Goal: Information Seeking & Learning: Learn about a topic

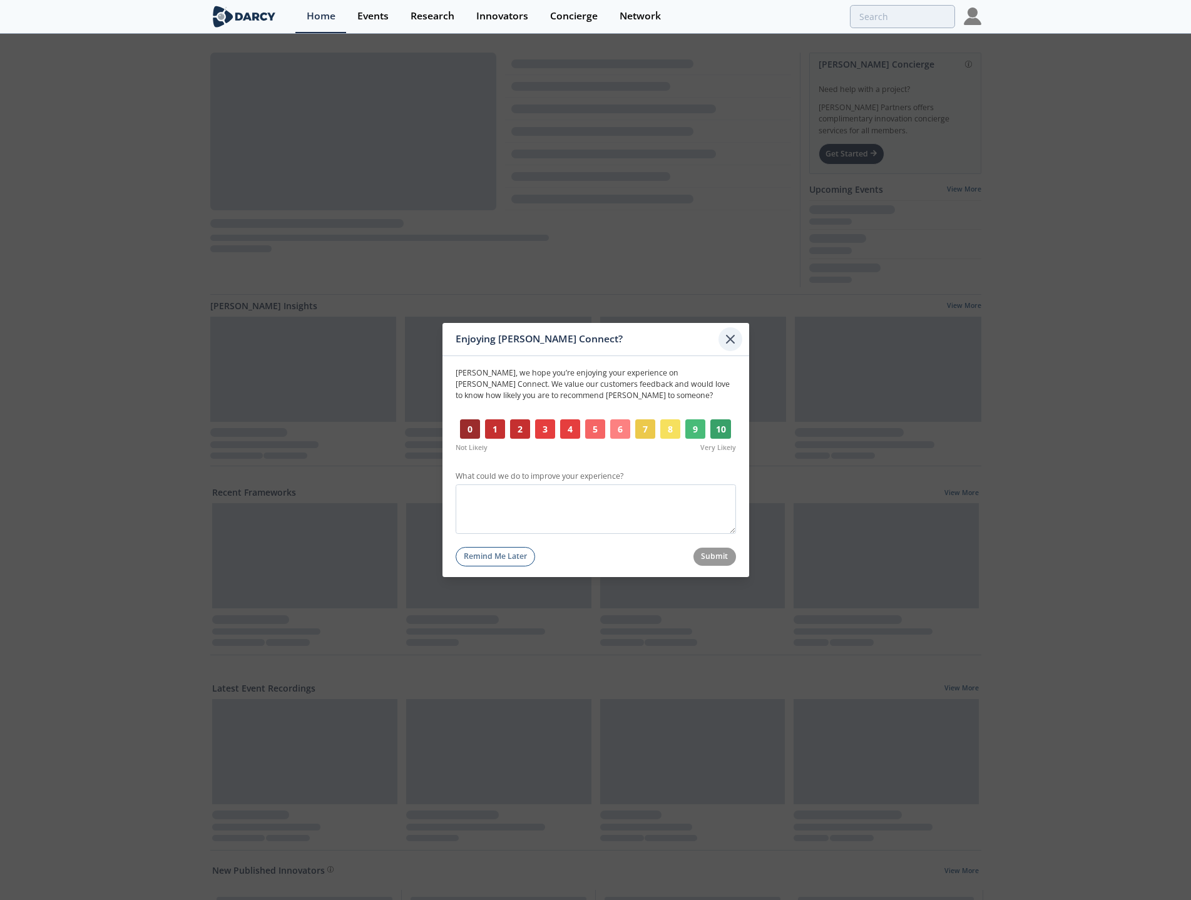
click at [739, 337] on div at bounding box center [731, 339] width 24 height 24
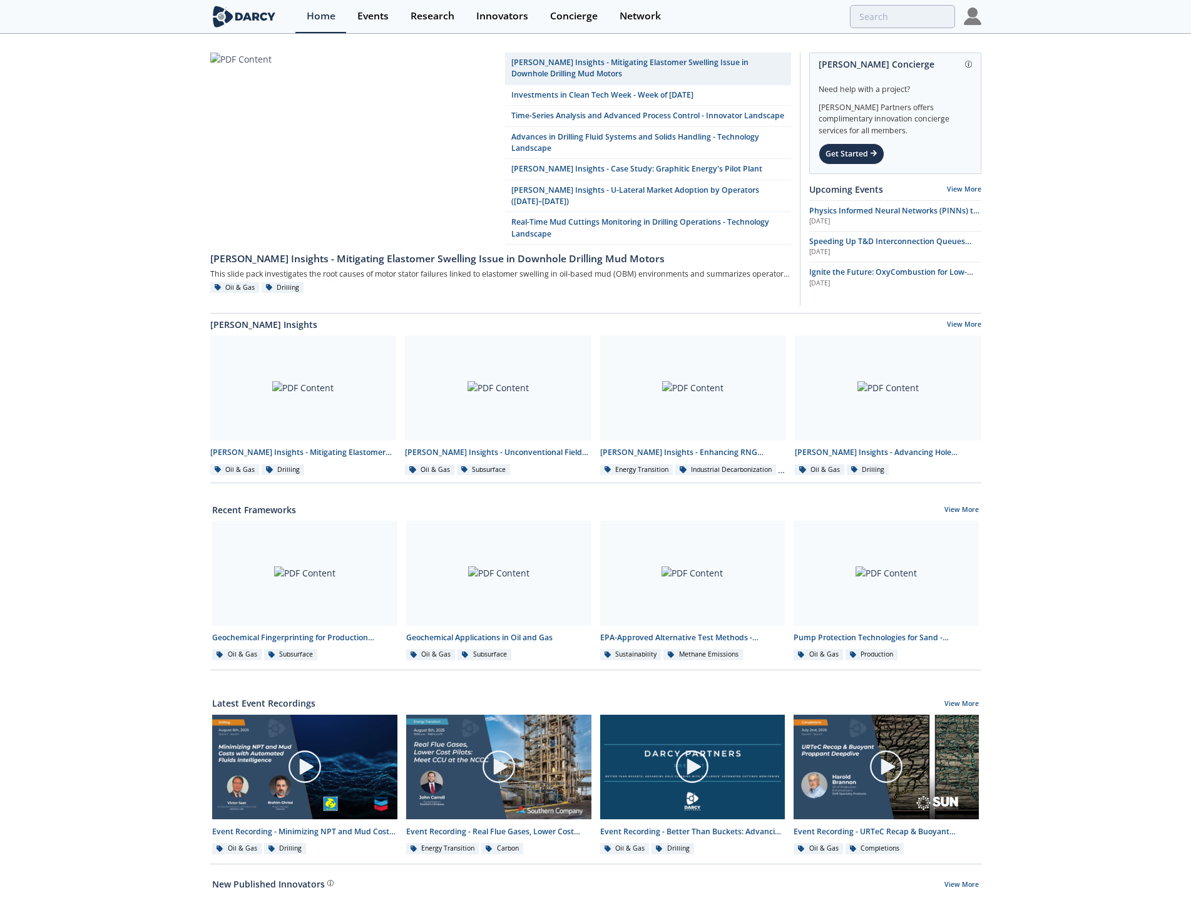
click at [974, 18] on img at bounding box center [973, 17] width 18 height 18
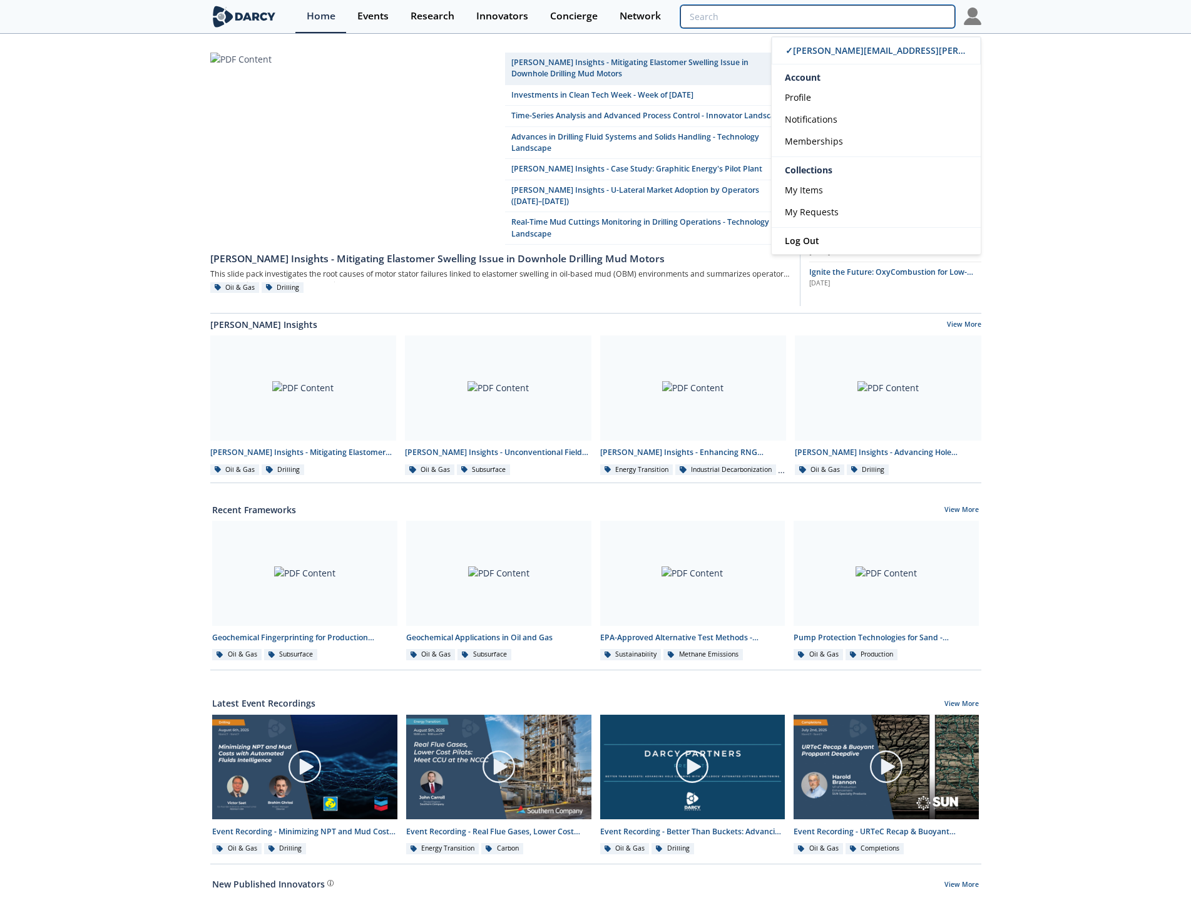
click at [903, 19] on input "search" at bounding box center [818, 16] width 274 height 23
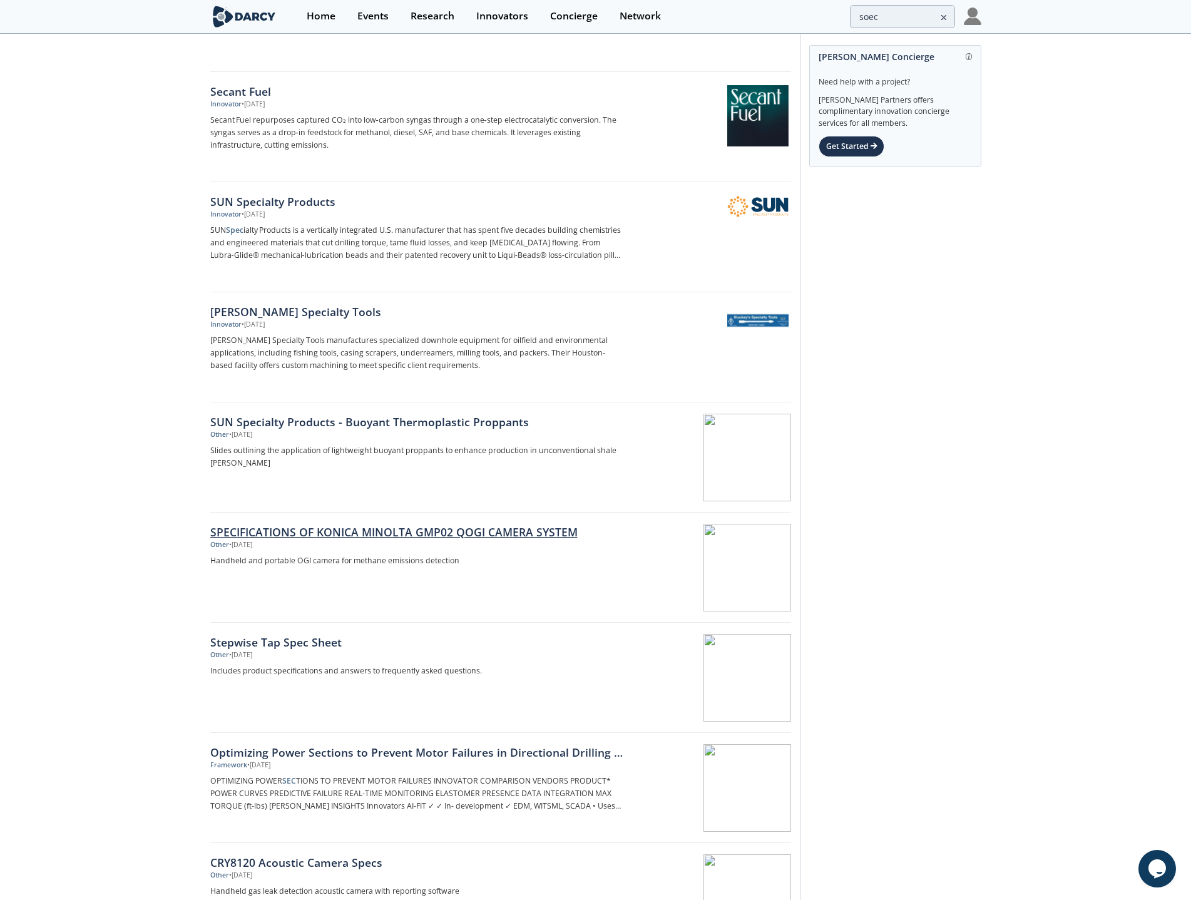
scroll to position [376, 0]
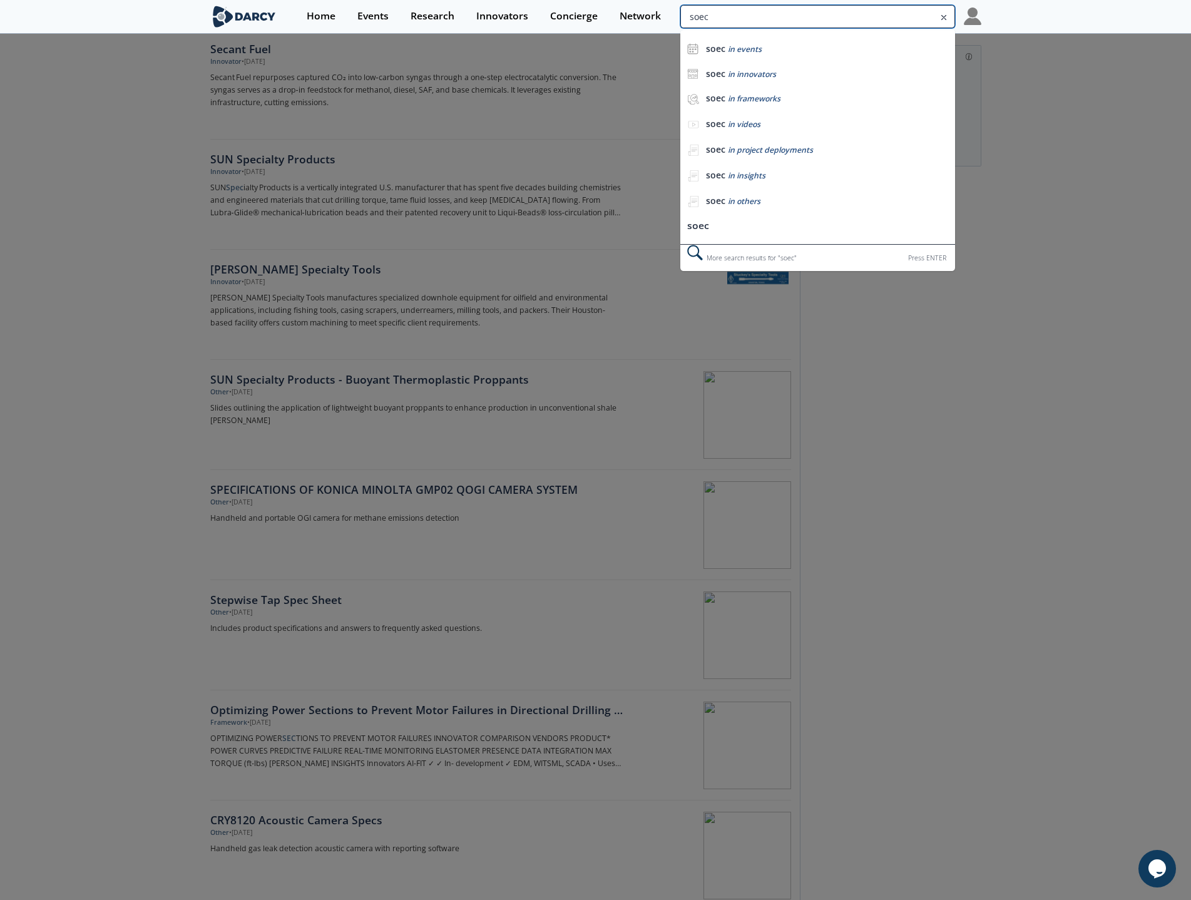
drag, startPoint x: 887, startPoint y: 20, endPoint x: 756, endPoint y: 19, distance: 130.2
click at [756, 19] on input "soec" at bounding box center [818, 16] width 274 height 23
drag, startPoint x: 764, startPoint y: 19, endPoint x: 411, endPoint y: 29, distance: 352.7
click at [411, 29] on div "Home Events Research Innovators Concierge Network soec soec in events soec in i…" at bounding box center [639, 16] width 686 height 33
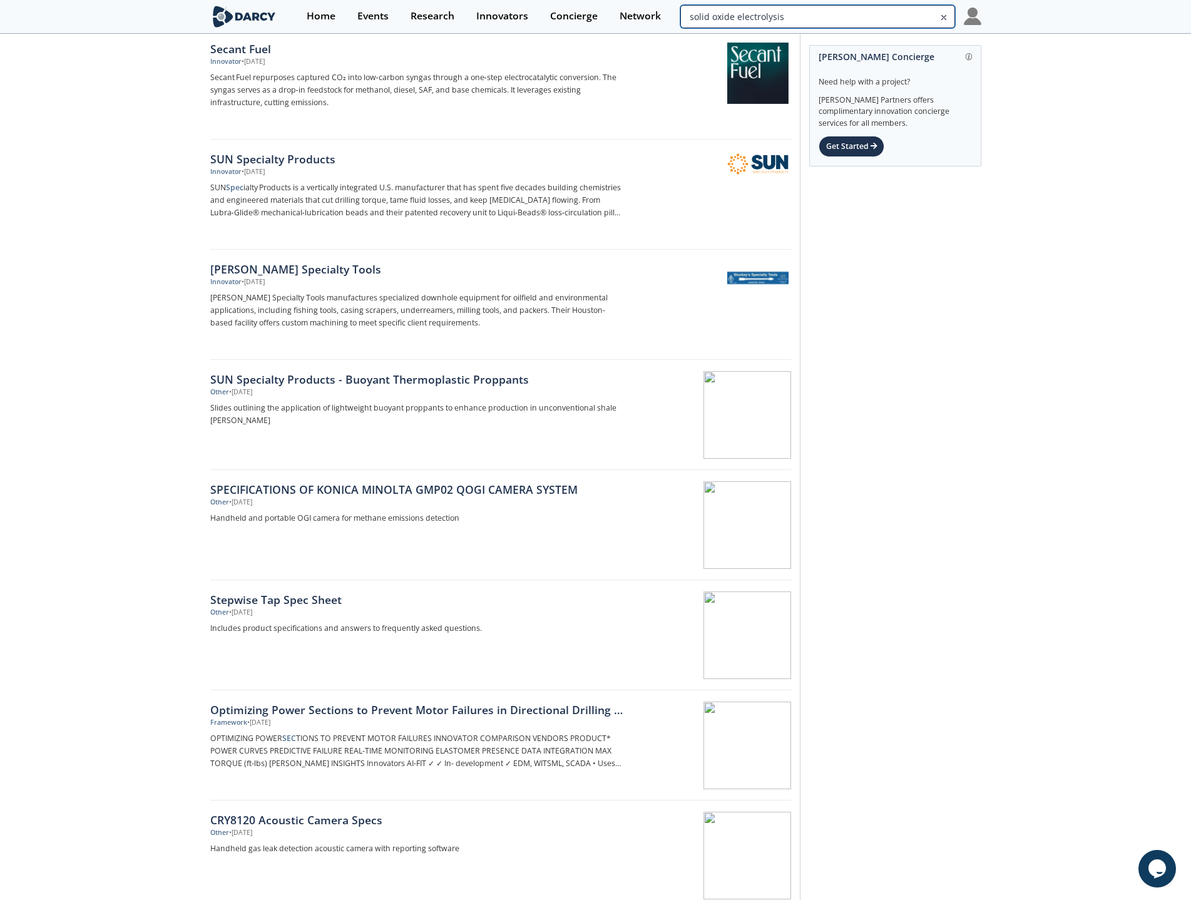
type input "solid oxide electrolysis"
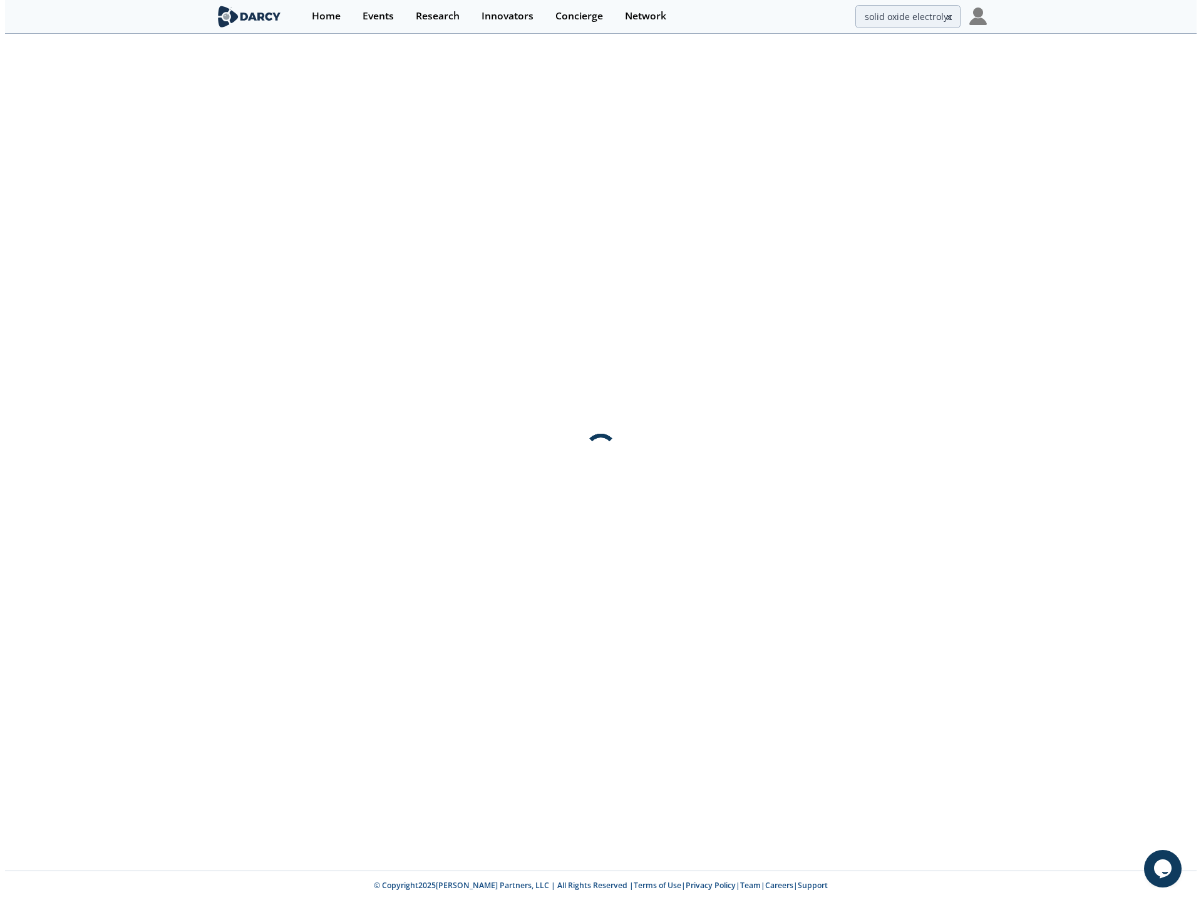
scroll to position [0, 0]
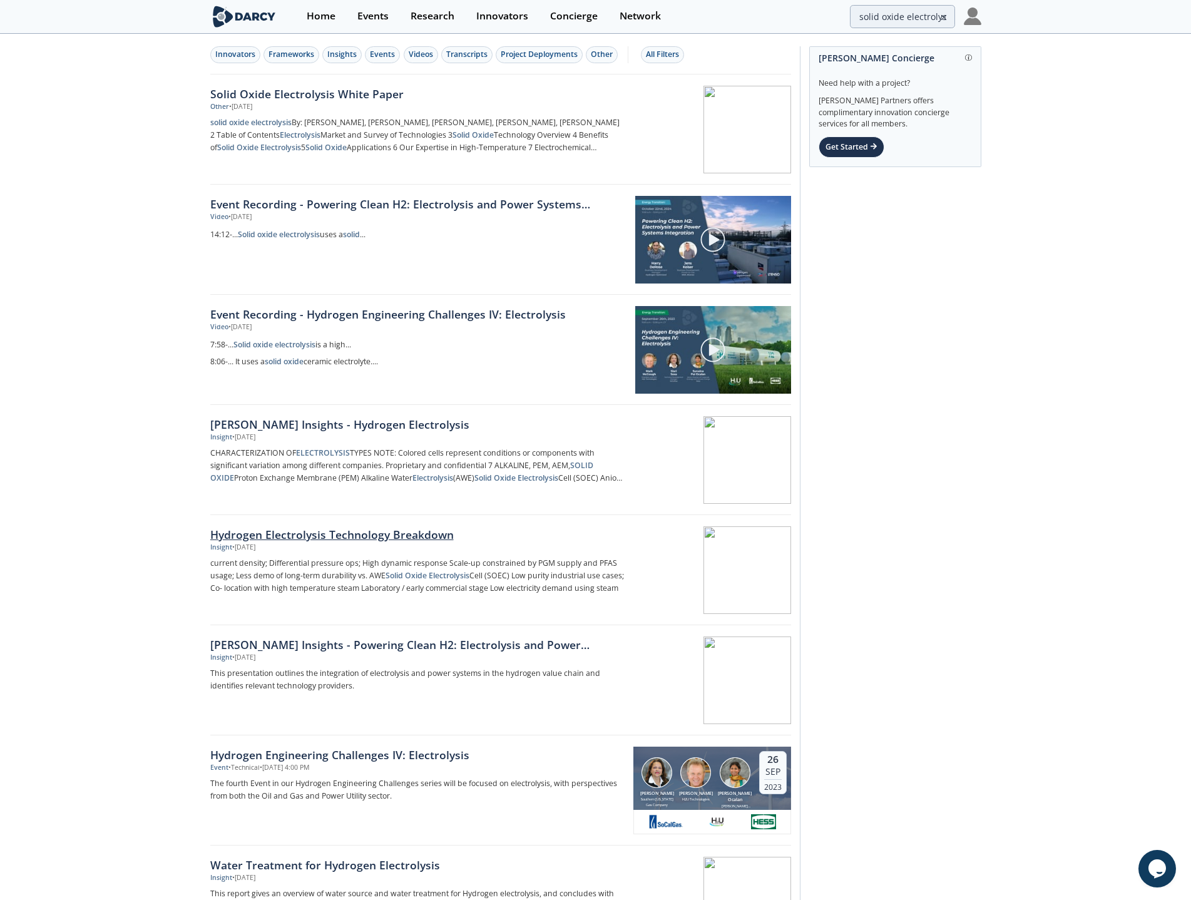
click at [362, 543] on div "Insight • [DATE]" at bounding box center [417, 548] width 414 height 10
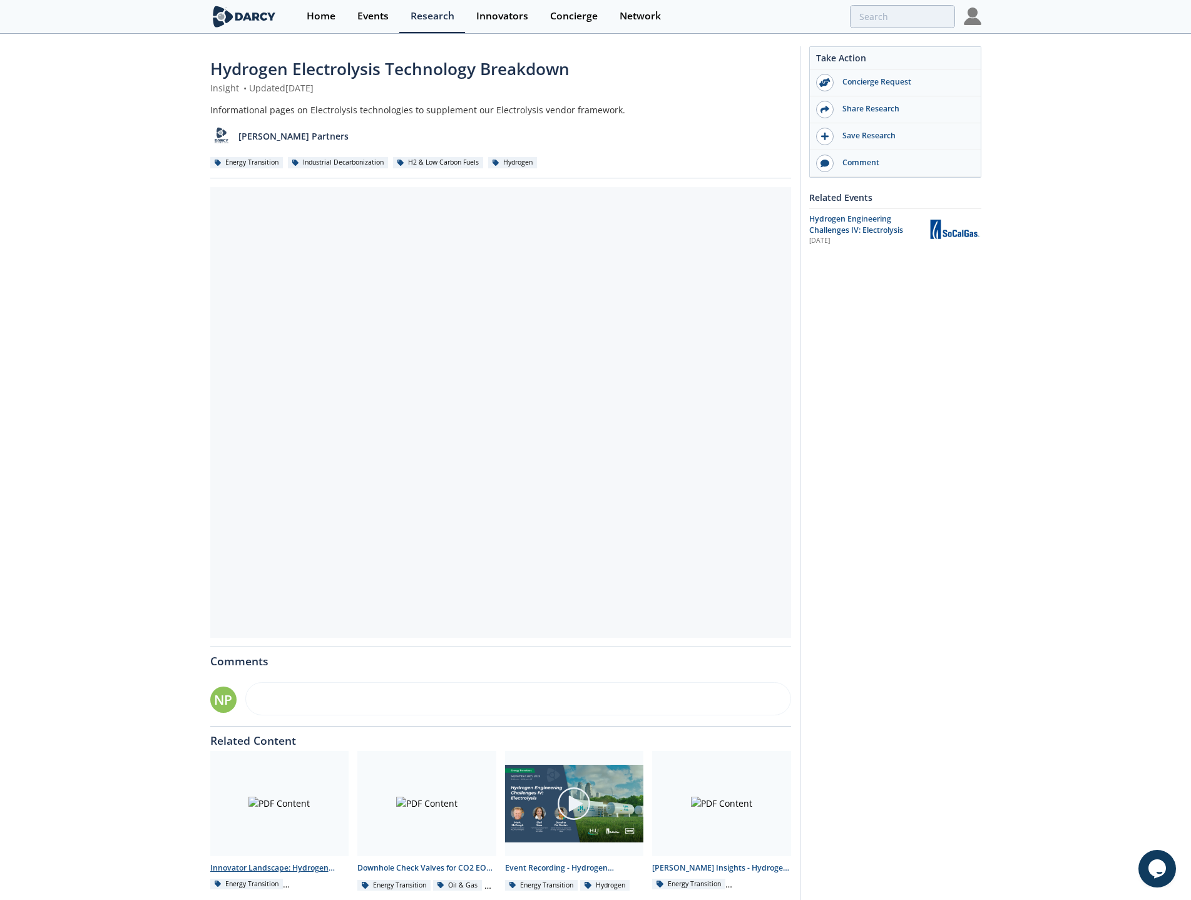
click at [281, 807] on div at bounding box center [279, 803] width 139 height 105
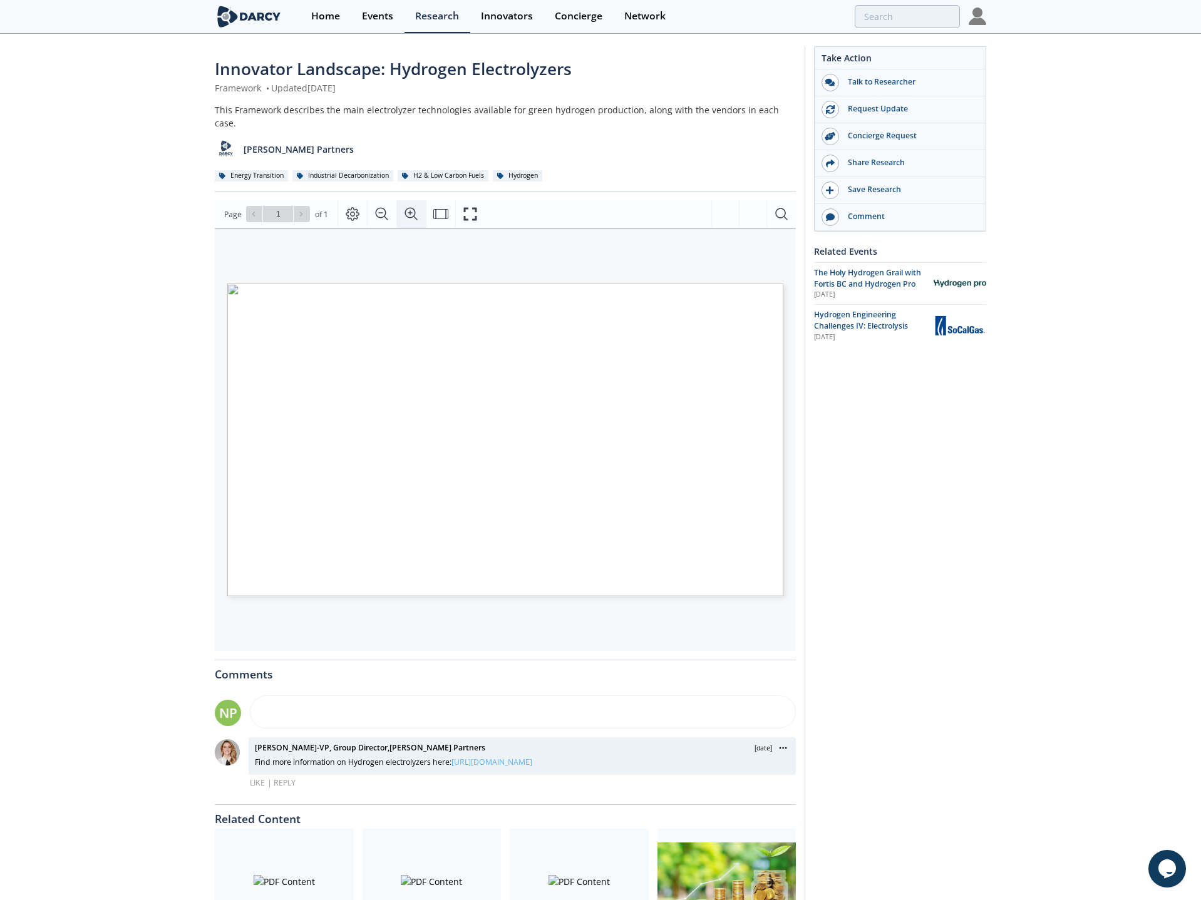
click at [416, 207] on icon "Zoom In" at bounding box center [411, 214] width 15 height 15
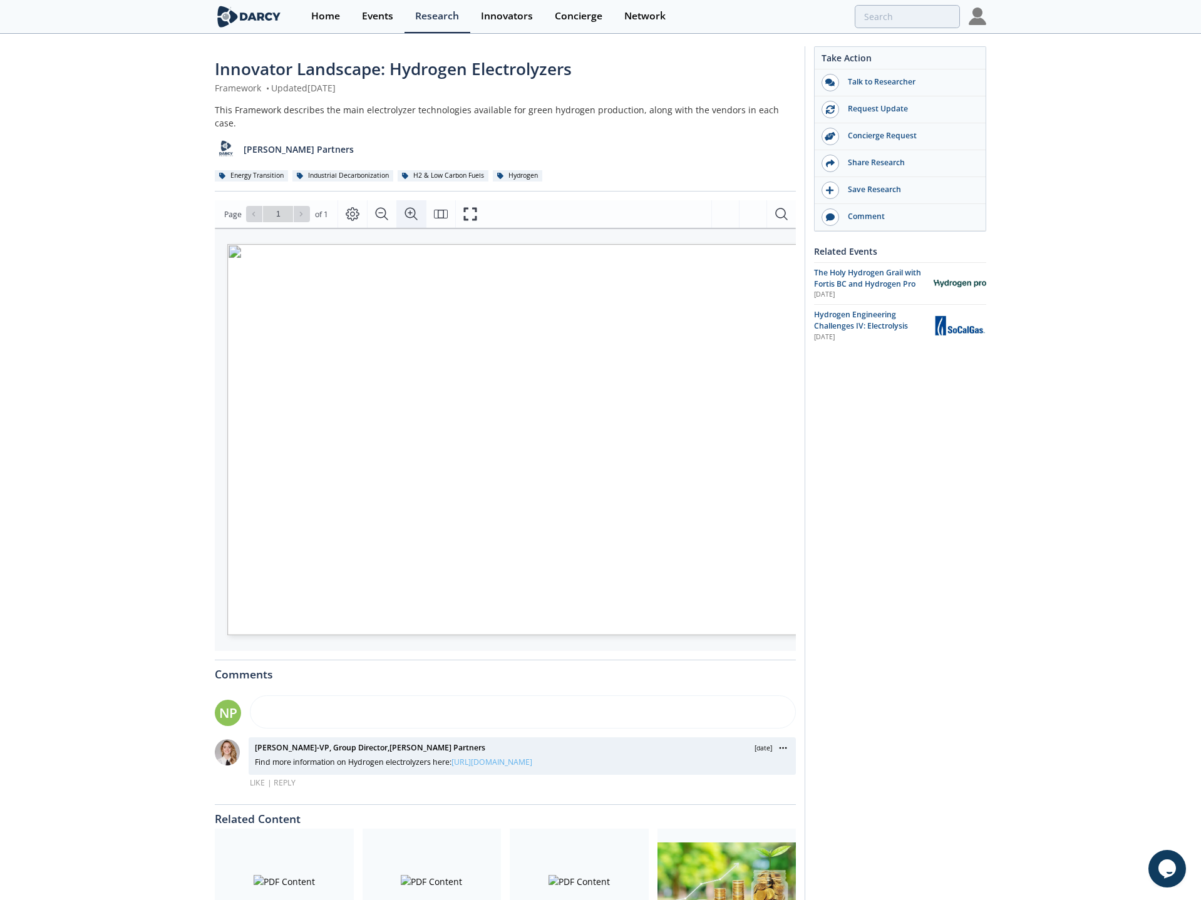
scroll to position [0, 69]
click at [416, 207] on icon "Zoom In" at bounding box center [411, 214] width 15 height 15
drag, startPoint x: 587, startPoint y: 532, endPoint x: 579, endPoint y: 501, distance: 31.6
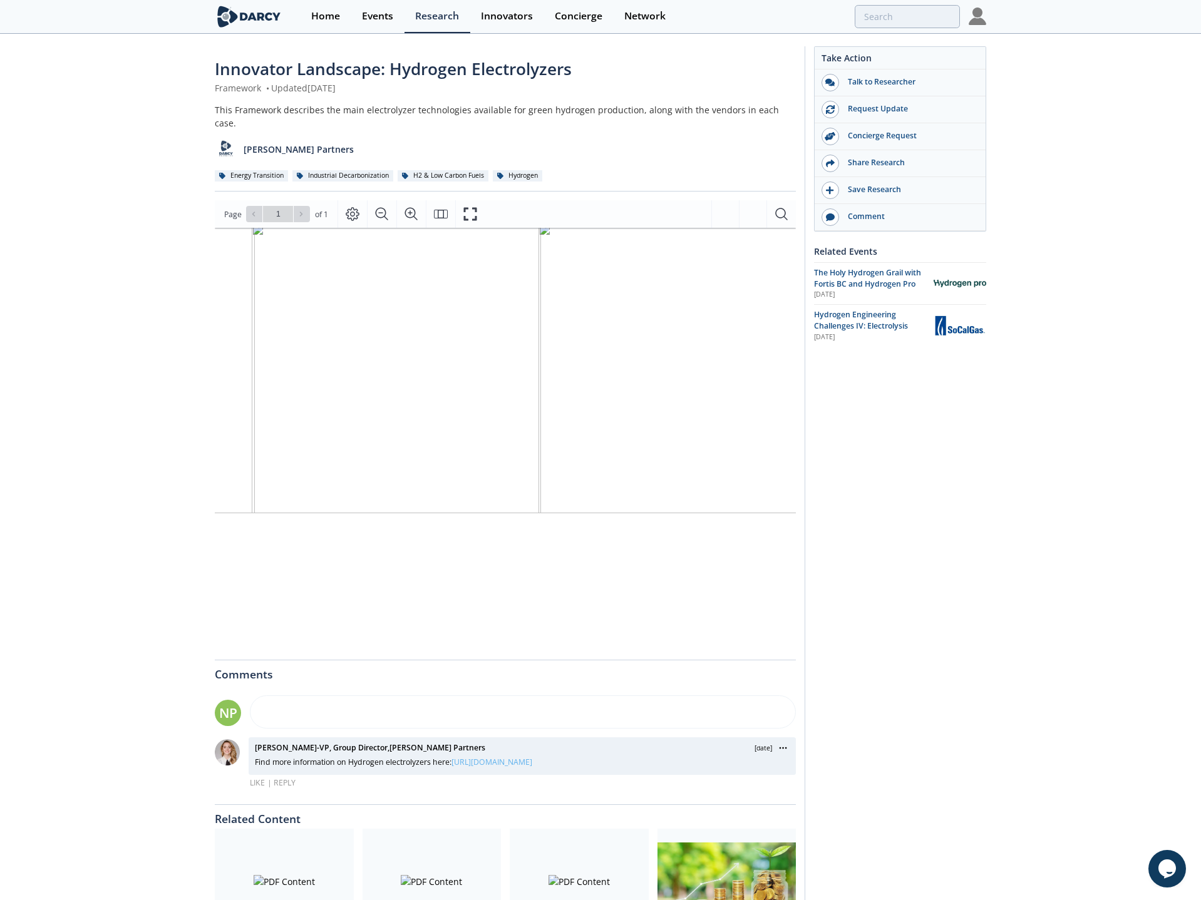
click at [579, 235] on span "Proton Exchange Membrane (PEM) Alkaline Water Electrolysis (AWE) Solid Oxide El…" at bounding box center [946, 229] width 1962 height 11
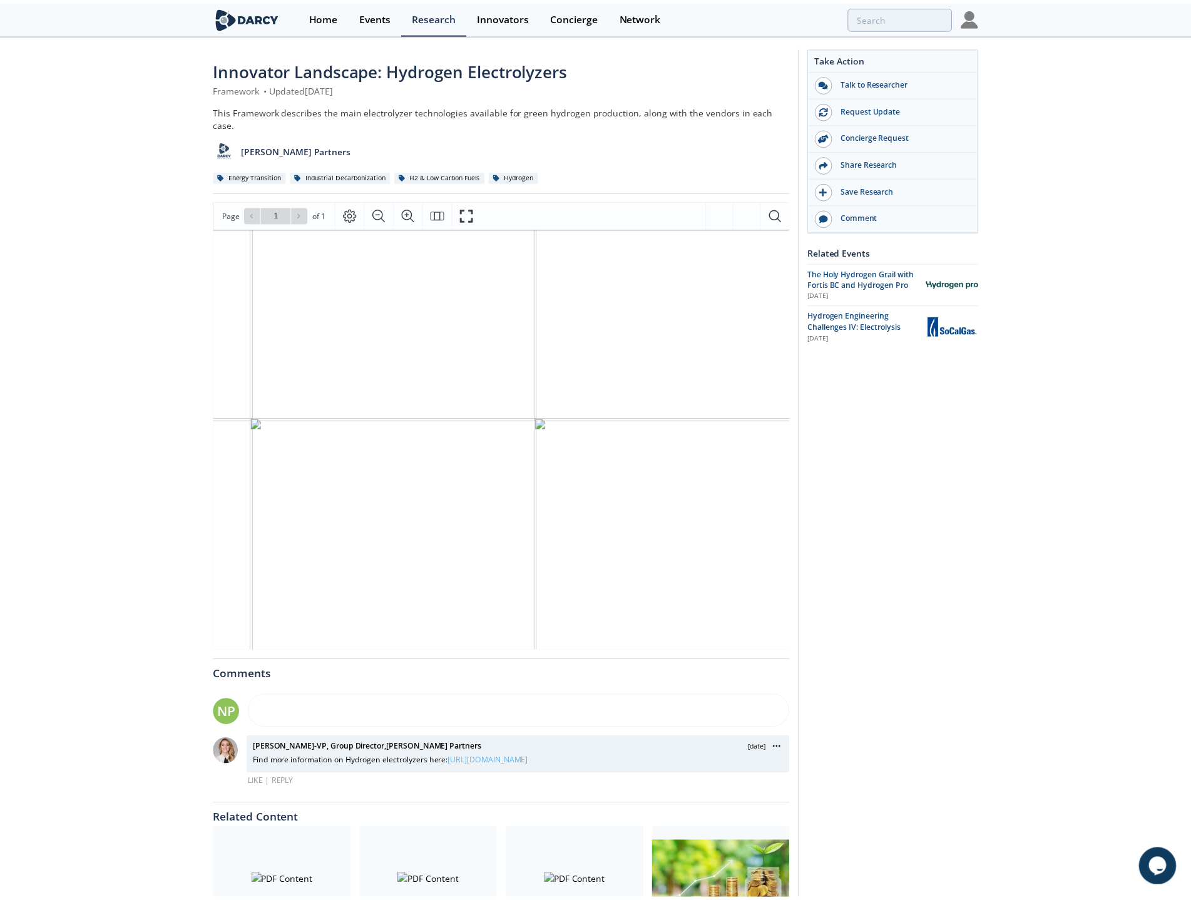
scroll to position [142, 262]
